Goal: Information Seeking & Learning: Check status

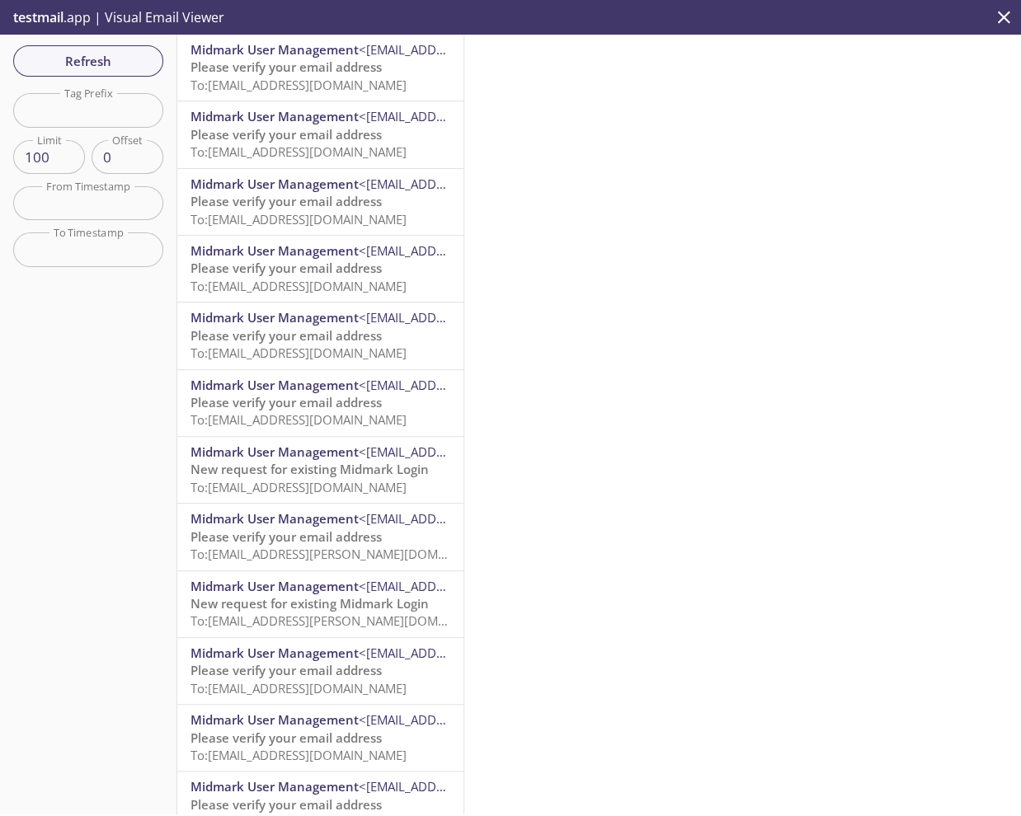
click at [374, 82] on span "To: ecommerce.kmtest9@inbox.testmail.app" at bounding box center [298, 85] width 216 height 16
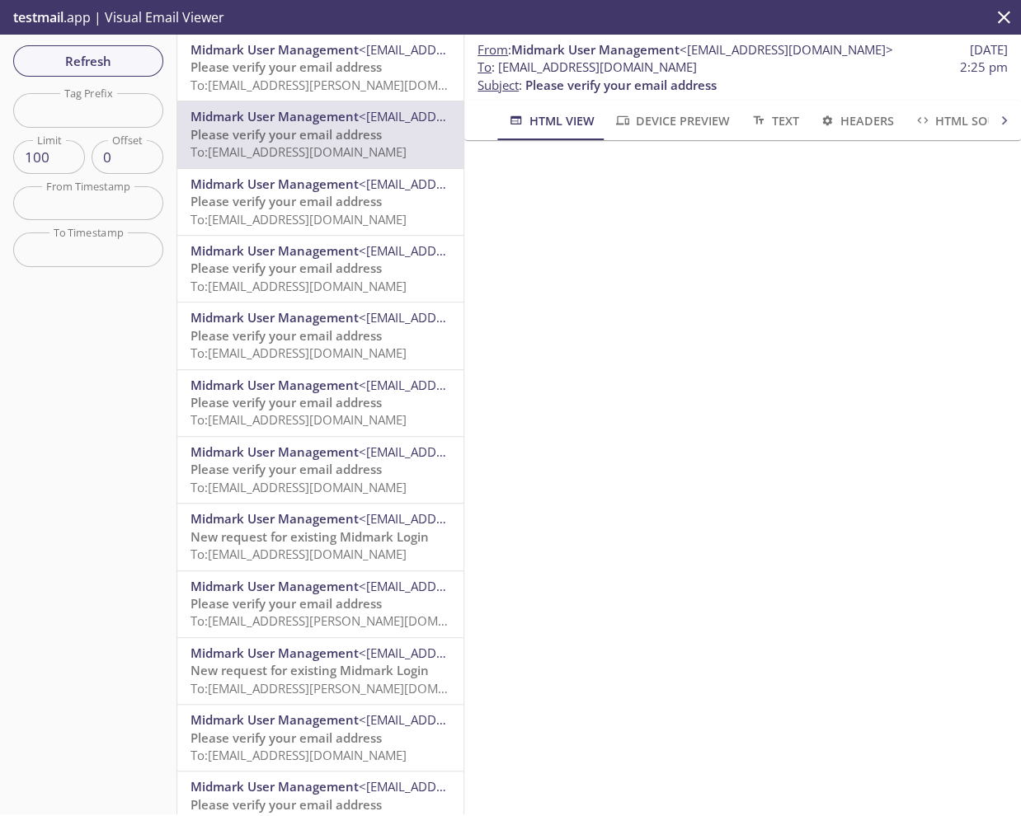
click at [120, 60] on span "Refresh" at bounding box center [88, 60] width 124 height 21
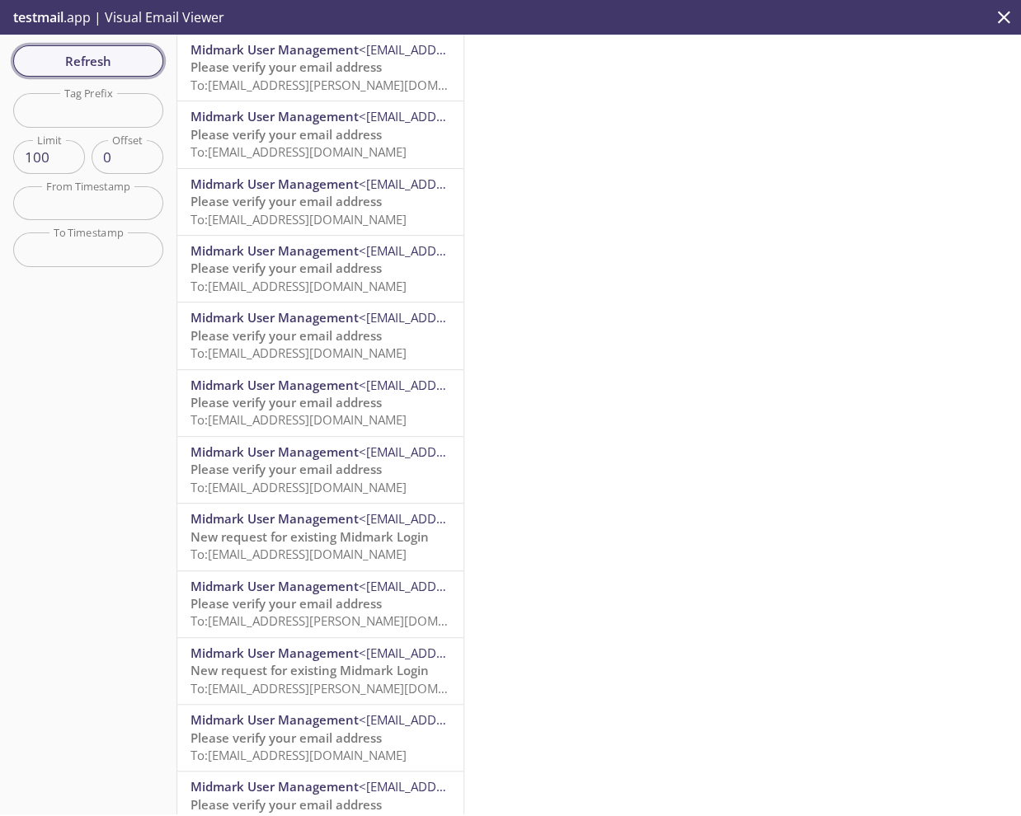
click at [100, 63] on span "Refresh" at bounding box center [88, 60] width 124 height 21
click at [69, 60] on span "Refresh" at bounding box center [88, 60] width 124 height 21
click at [340, 80] on span "To: [EMAIL_ADDRESS][DOMAIN_NAME]" at bounding box center [298, 85] width 216 height 16
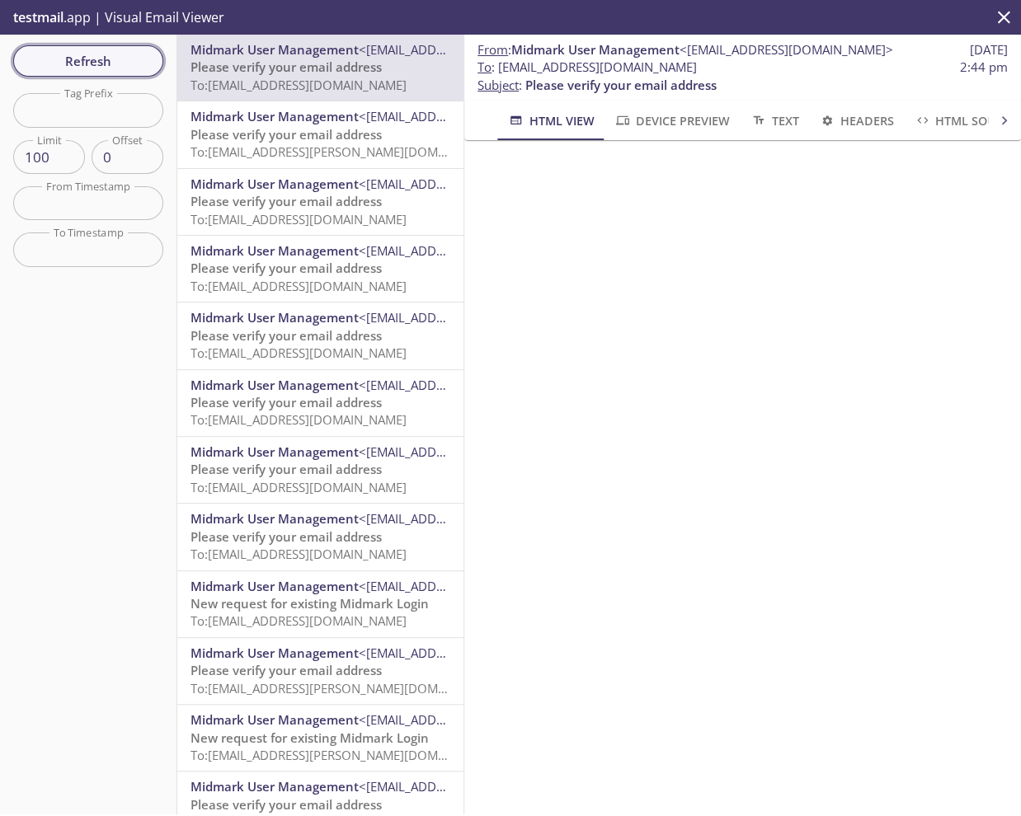
click at [112, 63] on span "Refresh" at bounding box center [88, 60] width 124 height 21
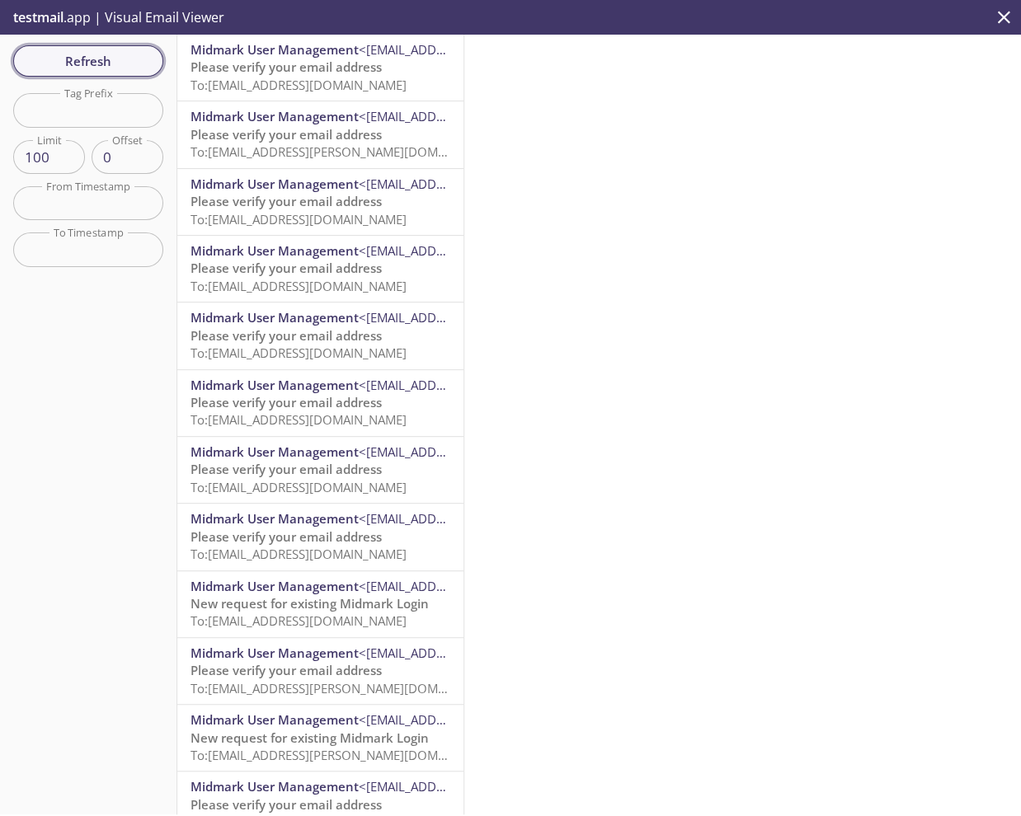
click at [75, 60] on span "Refresh" at bounding box center [88, 60] width 124 height 21
click at [279, 70] on span "Please verify your email address" at bounding box center [285, 67] width 191 height 16
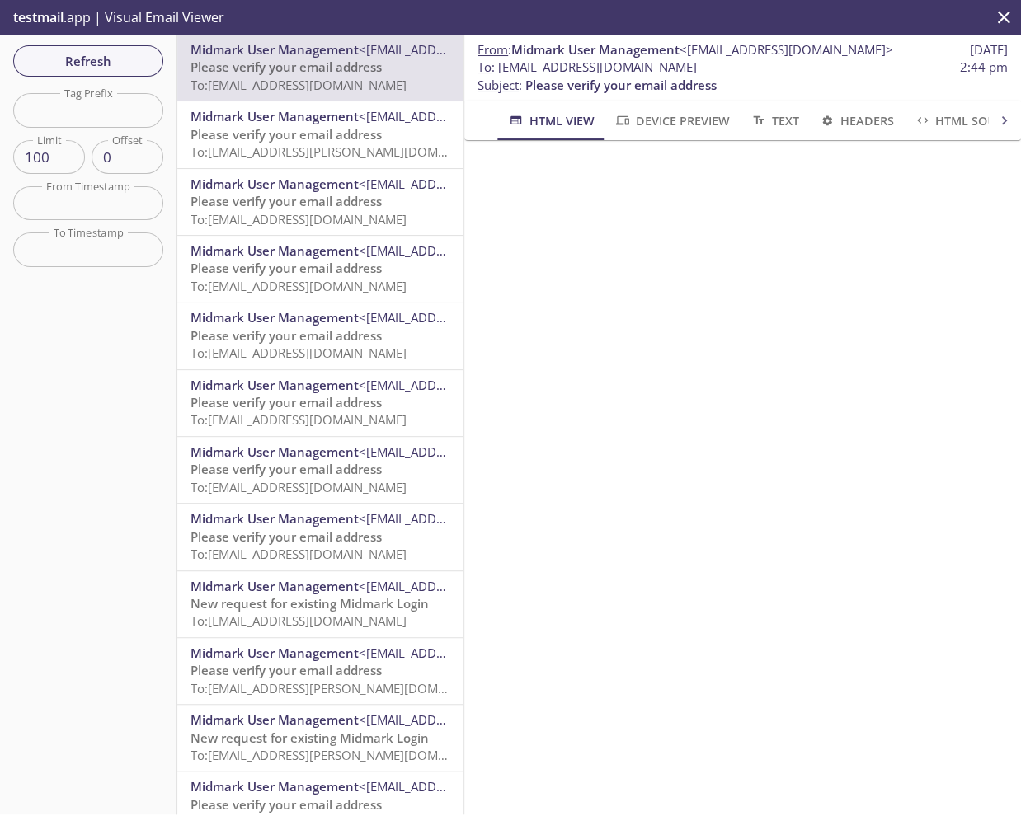
drag, startPoint x: 296, startPoint y: 67, endPoint x: 271, endPoint y: 72, distance: 25.2
click at [271, 72] on span "Please verify your email address" at bounding box center [285, 67] width 191 height 16
click at [108, 54] on span "Refresh" at bounding box center [88, 60] width 124 height 21
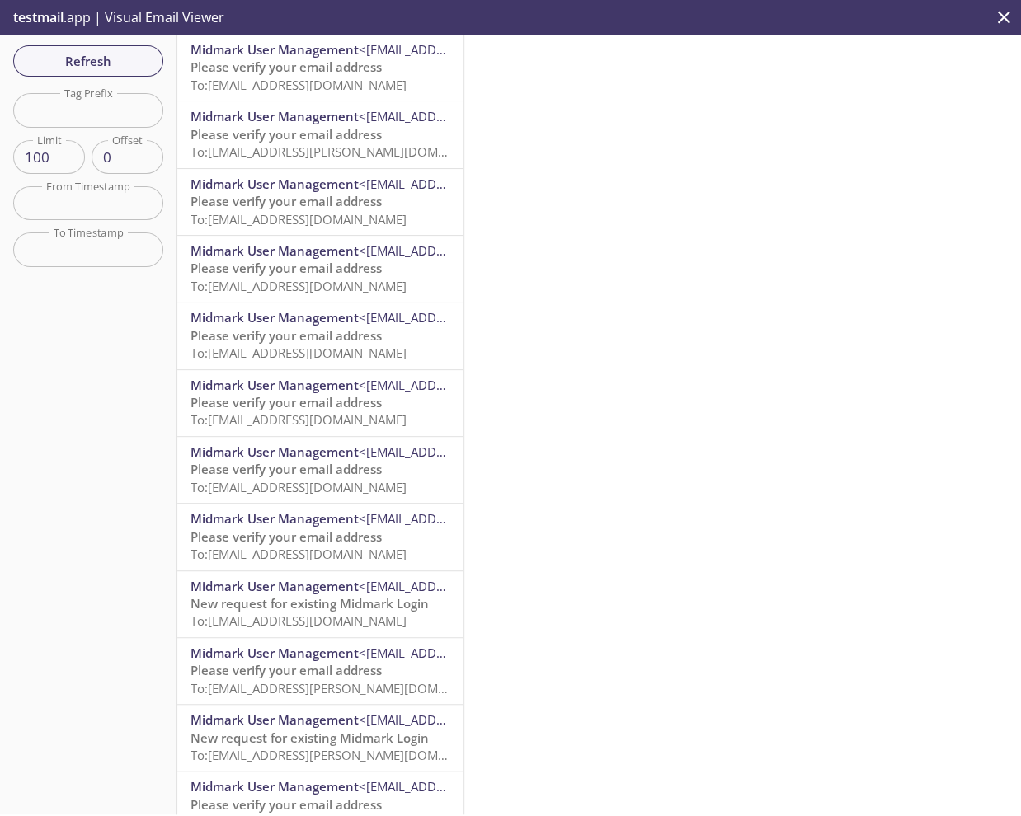
click at [287, 79] on span "To: [EMAIL_ADDRESS][DOMAIN_NAME]" at bounding box center [298, 85] width 216 height 16
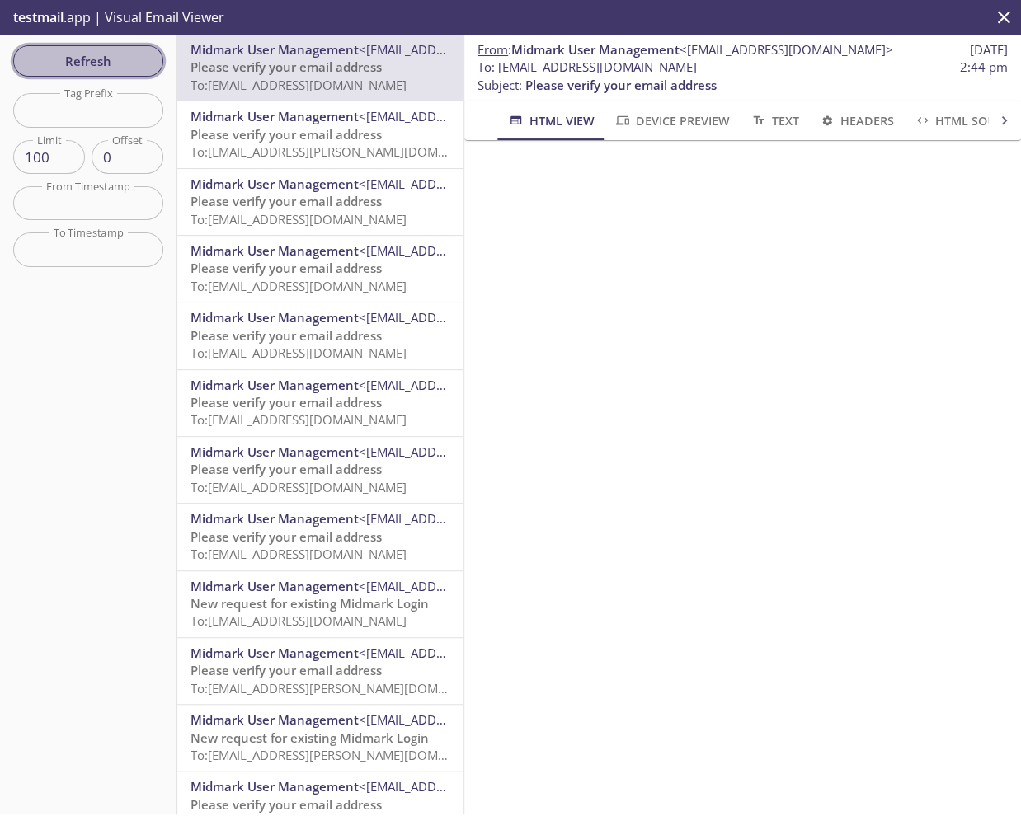
click at [89, 54] on span "Refresh" at bounding box center [88, 60] width 124 height 21
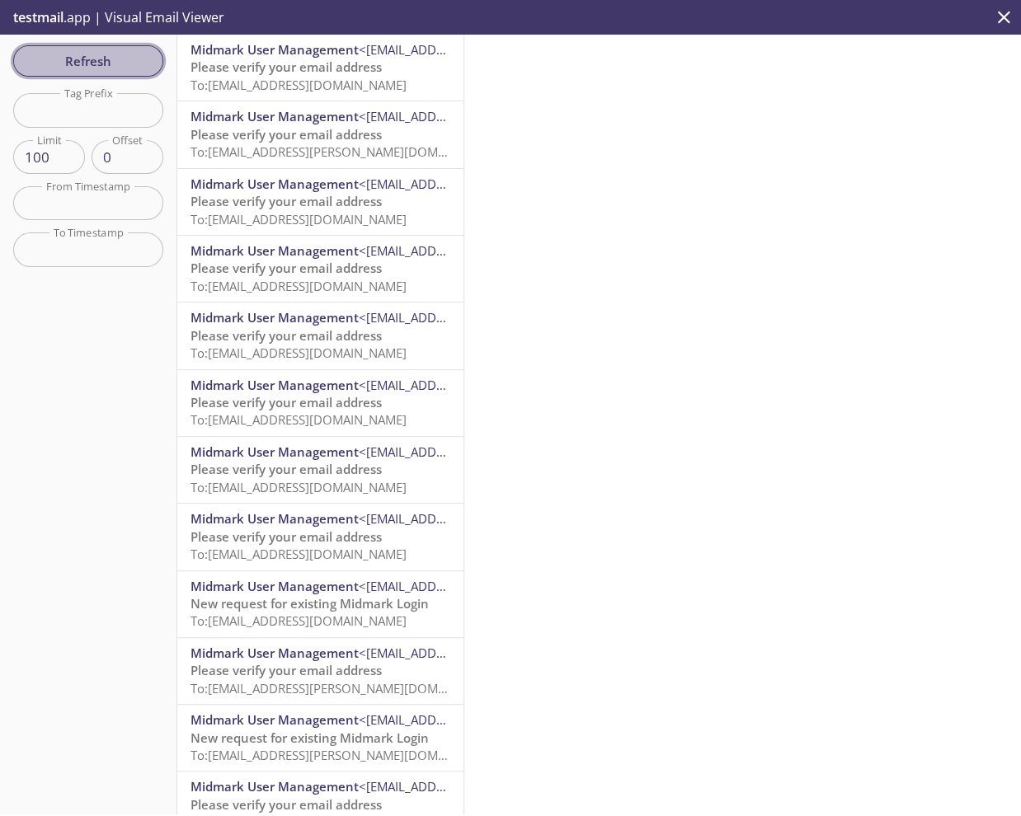
click at [89, 54] on span "Refresh" at bounding box center [88, 60] width 124 height 21
click at [96, 259] on input "text" at bounding box center [88, 249] width 150 height 34
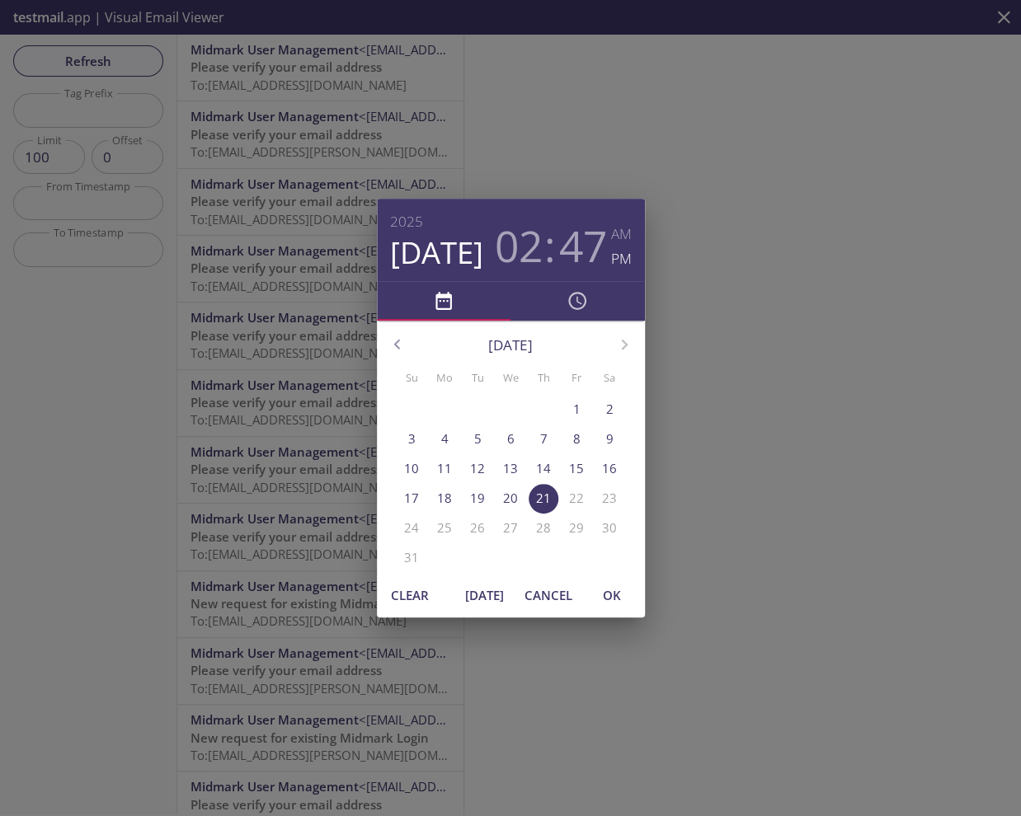
click at [79, 337] on div "[DATE] 02 : 47 AM PM [DATE] Su Mo Tu We Th Fr Sa 27 28 29 30 31 1 2 3 4 5 6 7 8…" at bounding box center [510, 408] width 1021 height 816
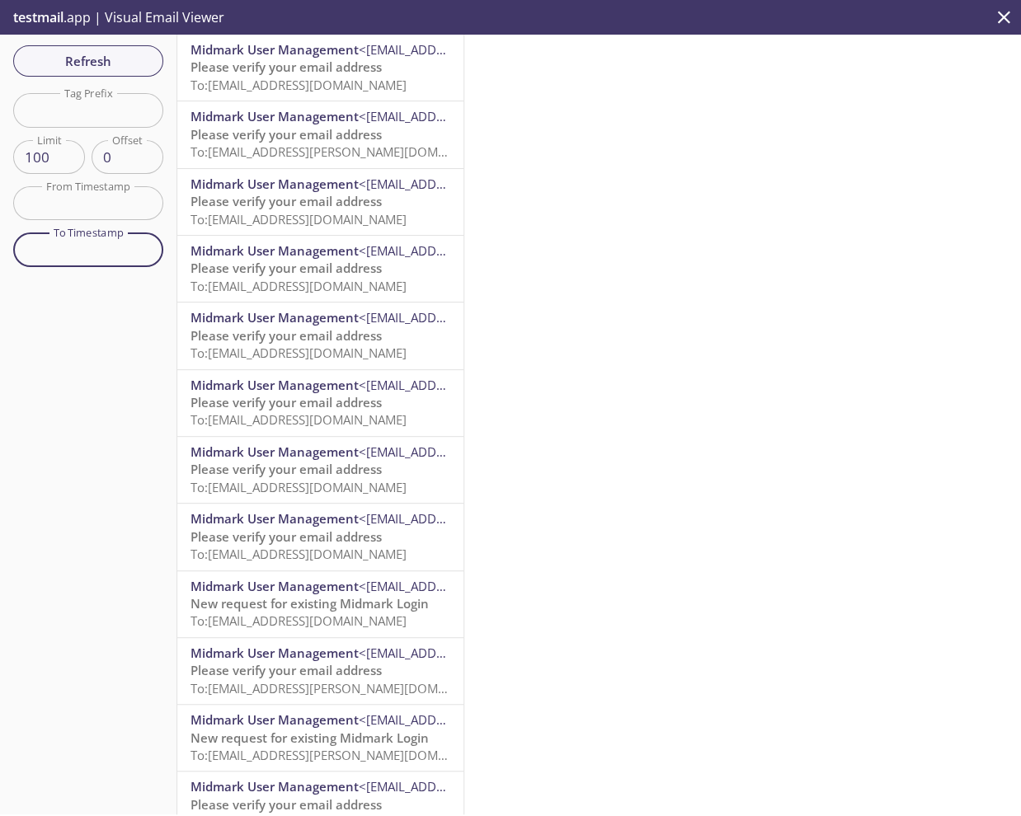
click at [104, 199] on input "text" at bounding box center [88, 203] width 150 height 34
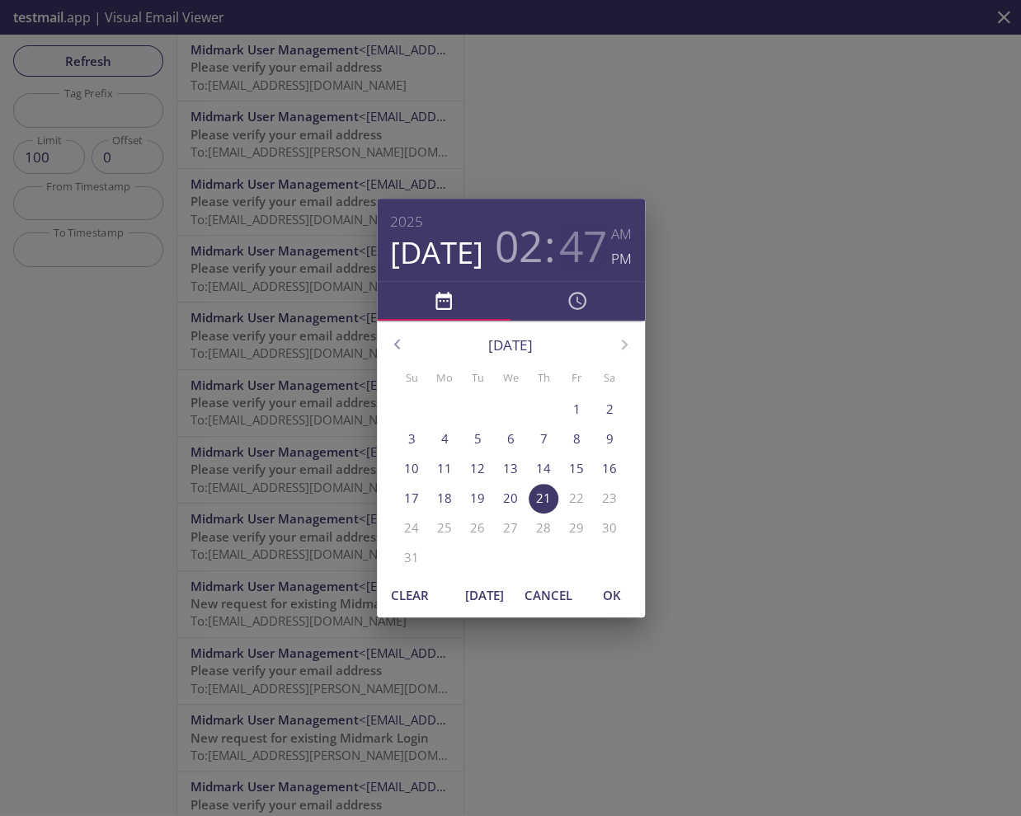
click at [580, 255] on h3 "47" at bounding box center [583, 245] width 48 height 49
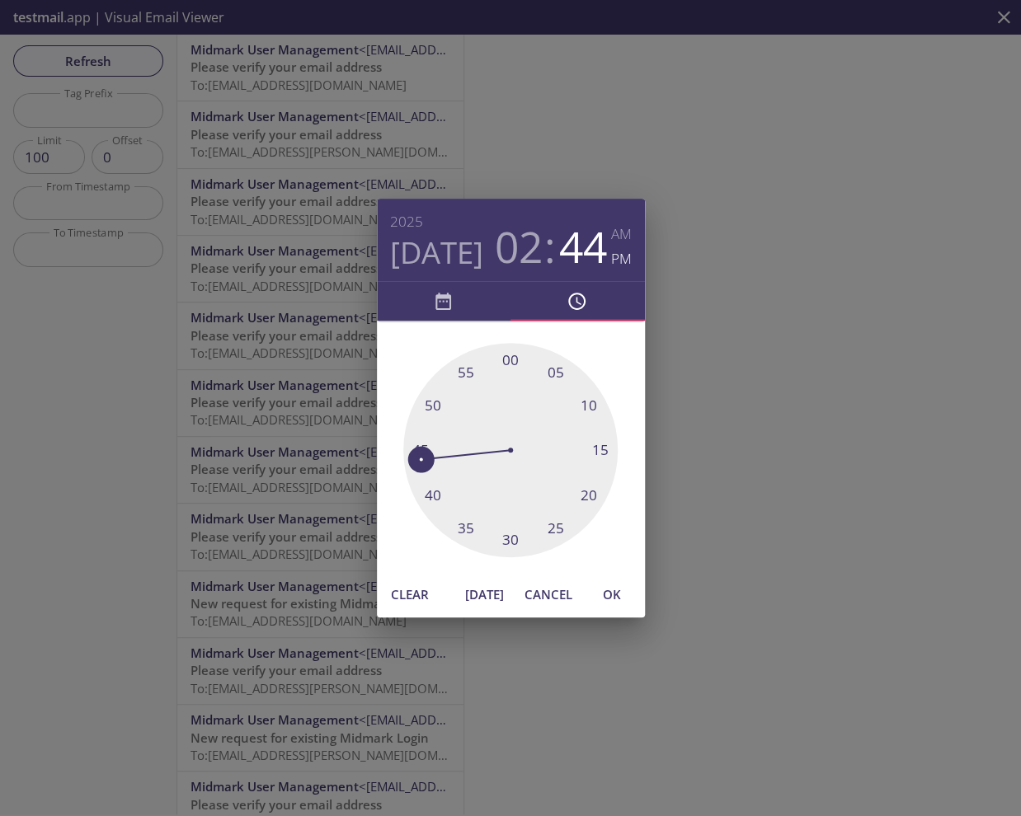
drag, startPoint x: 420, startPoint y: 425, endPoint x: 414, endPoint y: 458, distance: 33.5
click at [414, 458] on div at bounding box center [510, 450] width 214 height 214
click at [623, 595] on span "OK" at bounding box center [612, 594] width 40 height 21
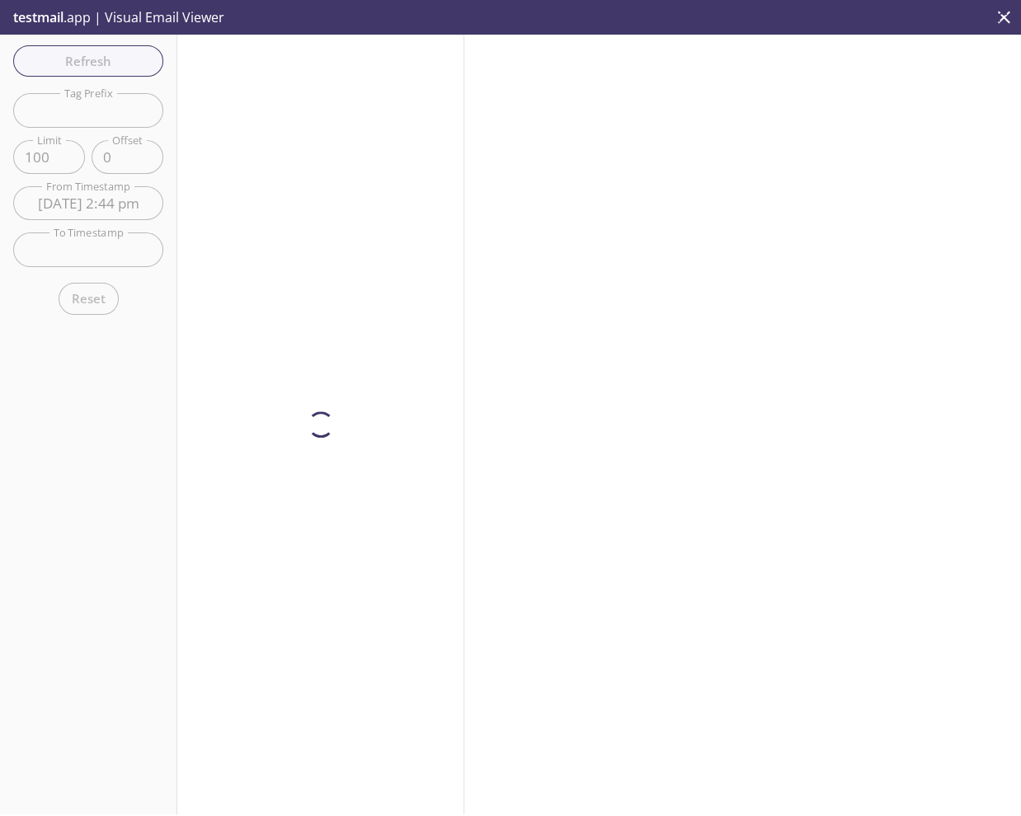
type input "[DATE] 2:44 pm"
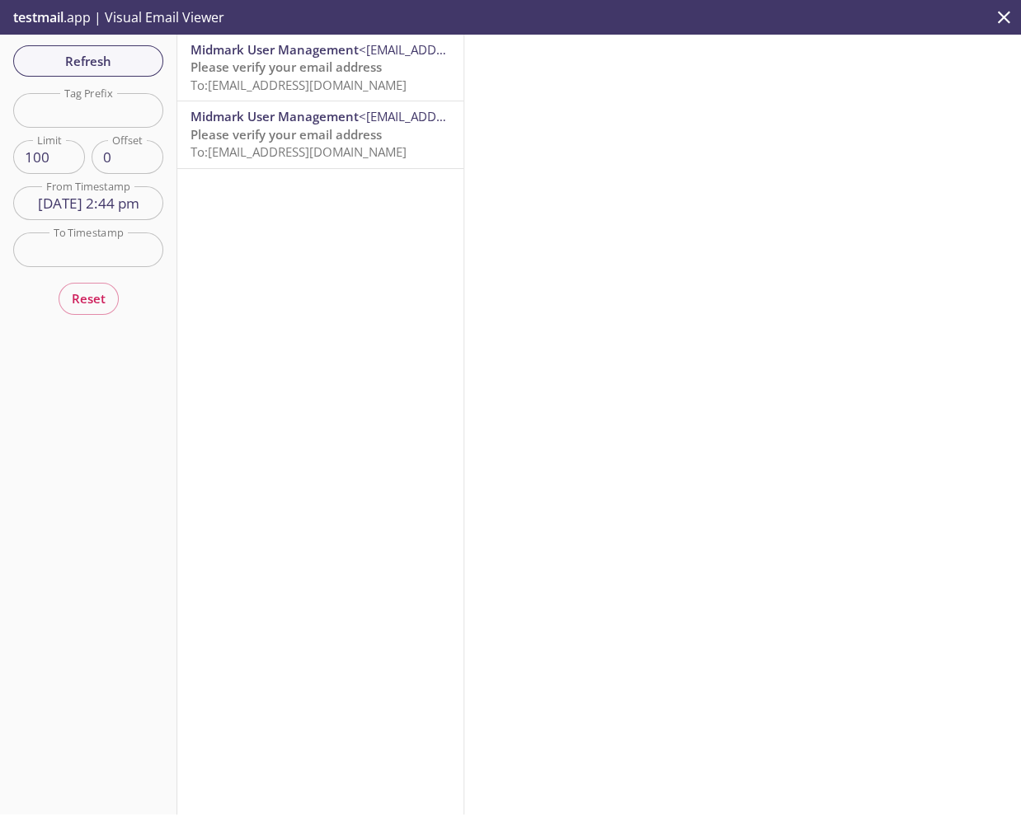
click at [356, 77] on span "To: [EMAIL_ADDRESS][DOMAIN_NAME]" at bounding box center [298, 85] width 216 height 16
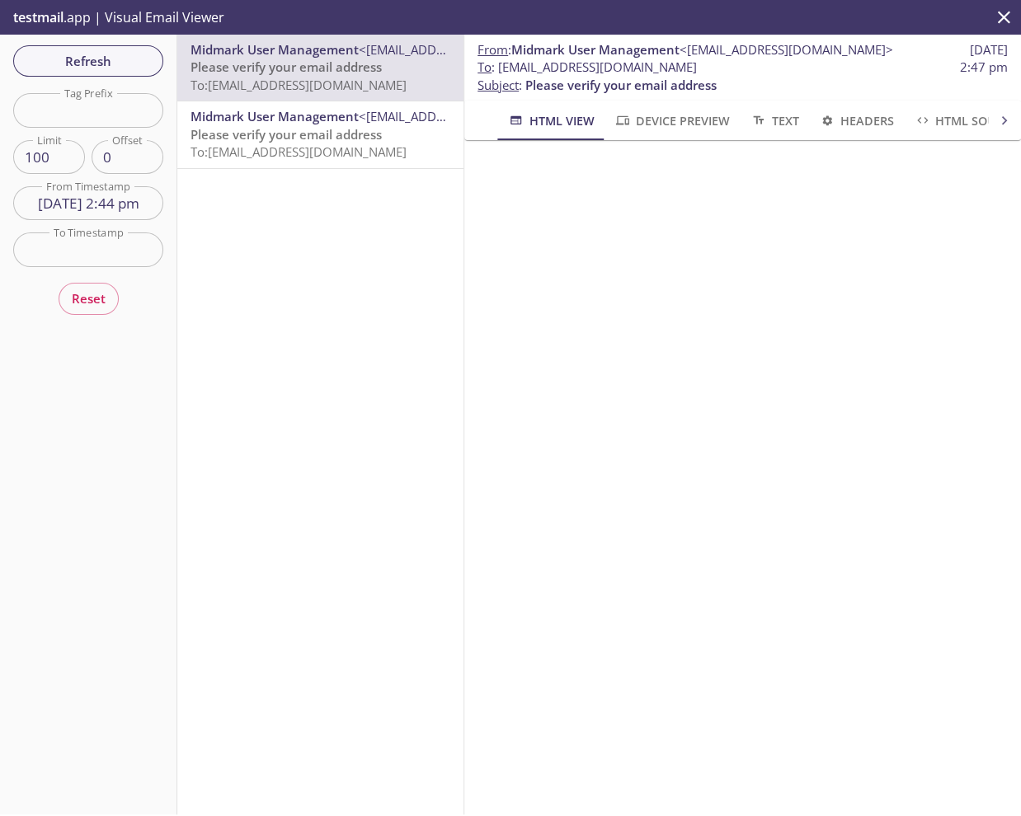
click at [103, 205] on input "[DATE] 2:44 pm" at bounding box center [88, 203] width 150 height 34
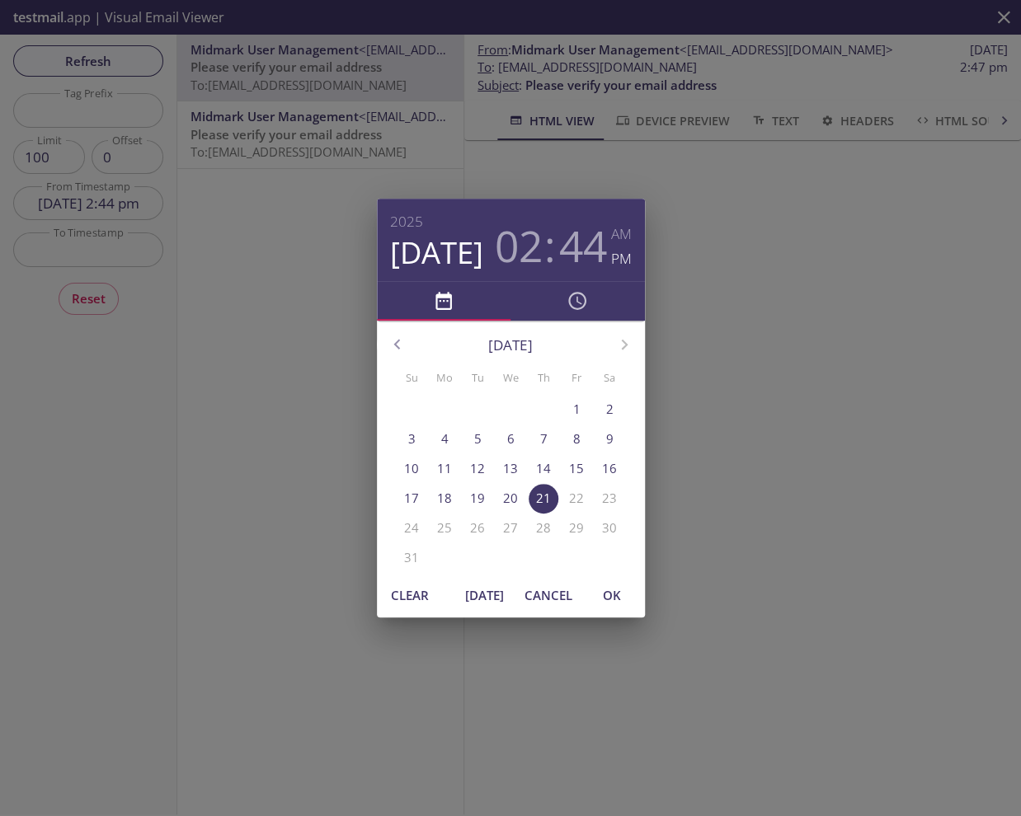
click at [412, 591] on span "Clear" at bounding box center [410, 595] width 40 height 21
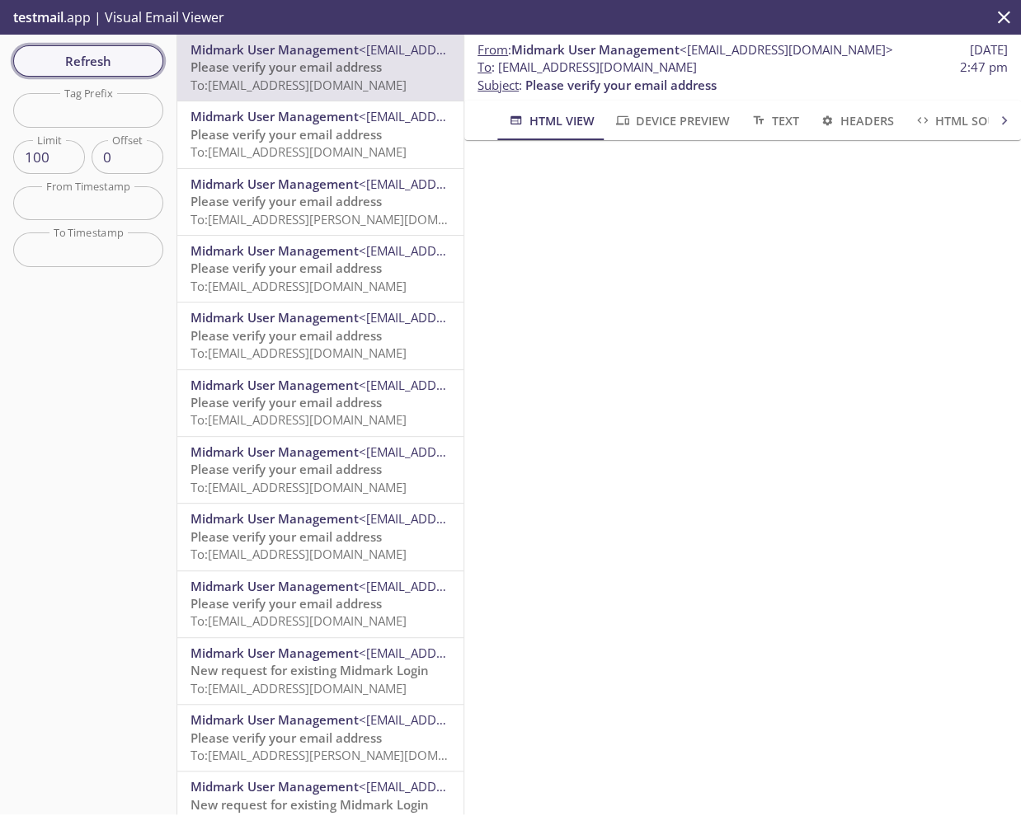
click at [83, 55] on span "Refresh" at bounding box center [88, 60] width 124 height 21
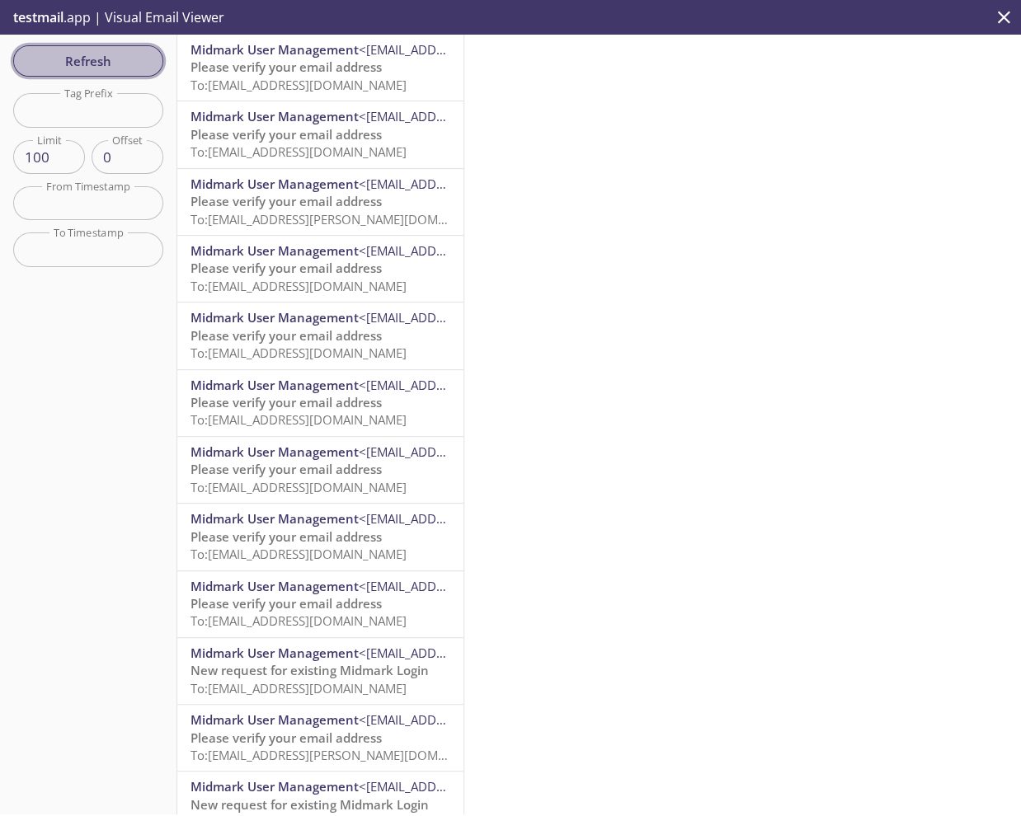
click at [112, 60] on span "Refresh" at bounding box center [88, 60] width 124 height 21
click at [307, 73] on span "Please verify your email address" at bounding box center [285, 67] width 191 height 16
